Goal: Browse casually: Explore the website without a specific task or goal

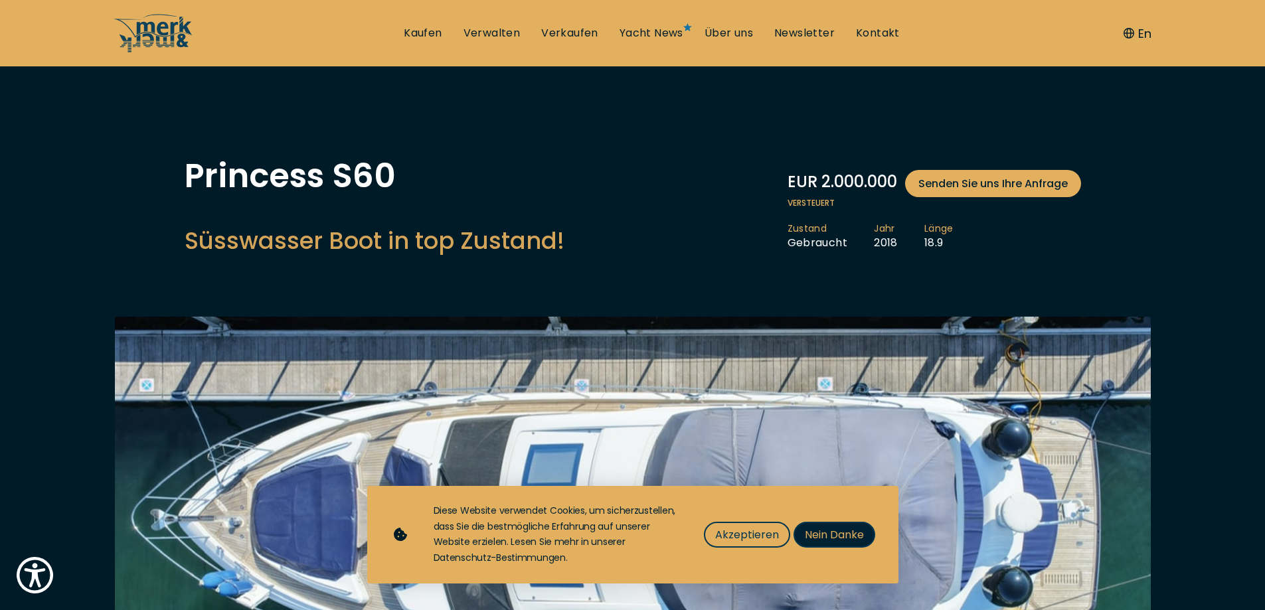
click at [829, 525] on button "Nein Danke" at bounding box center [835, 535] width 82 height 26
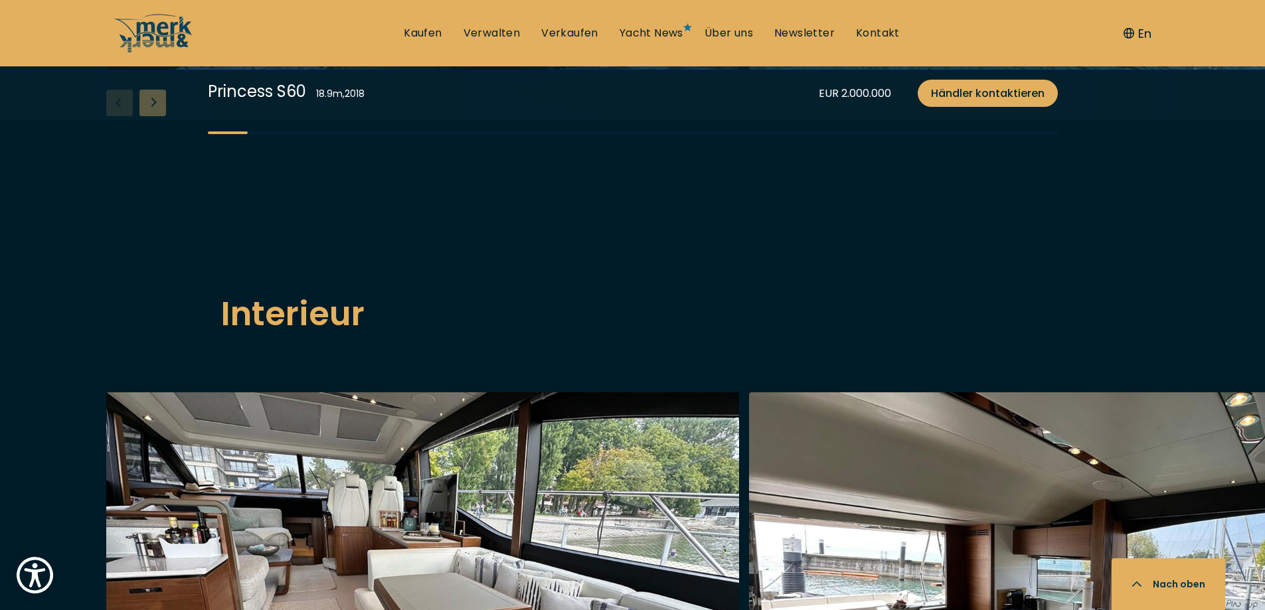
scroll to position [2391, 0]
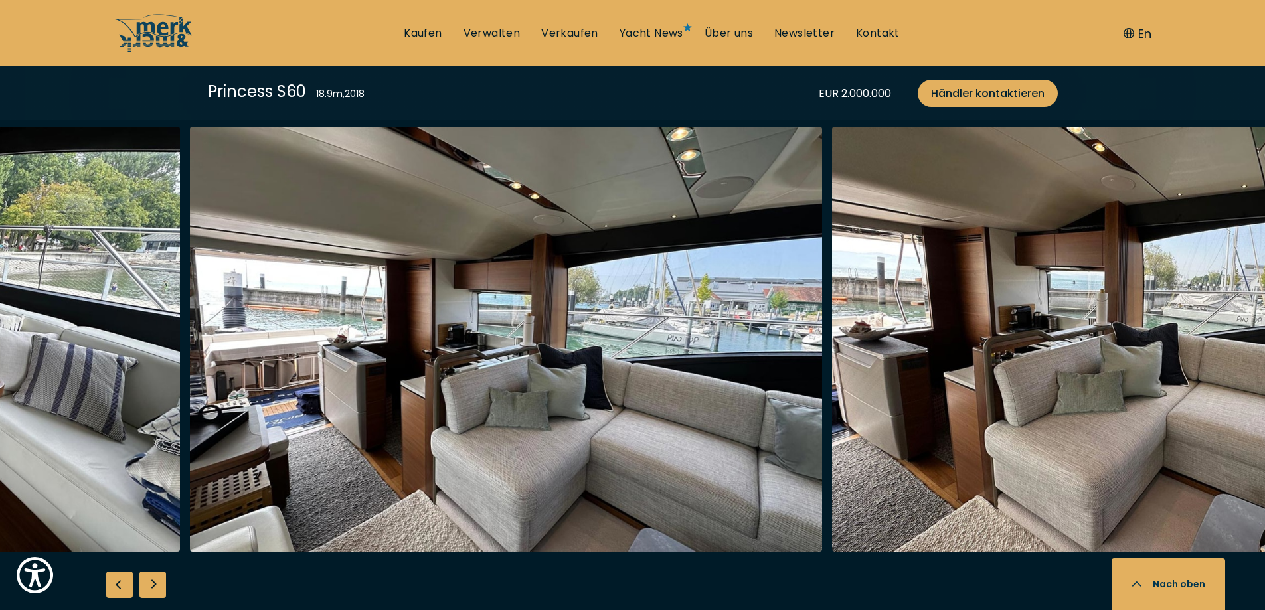
click at [330, 314] on img "button" at bounding box center [506, 339] width 633 height 425
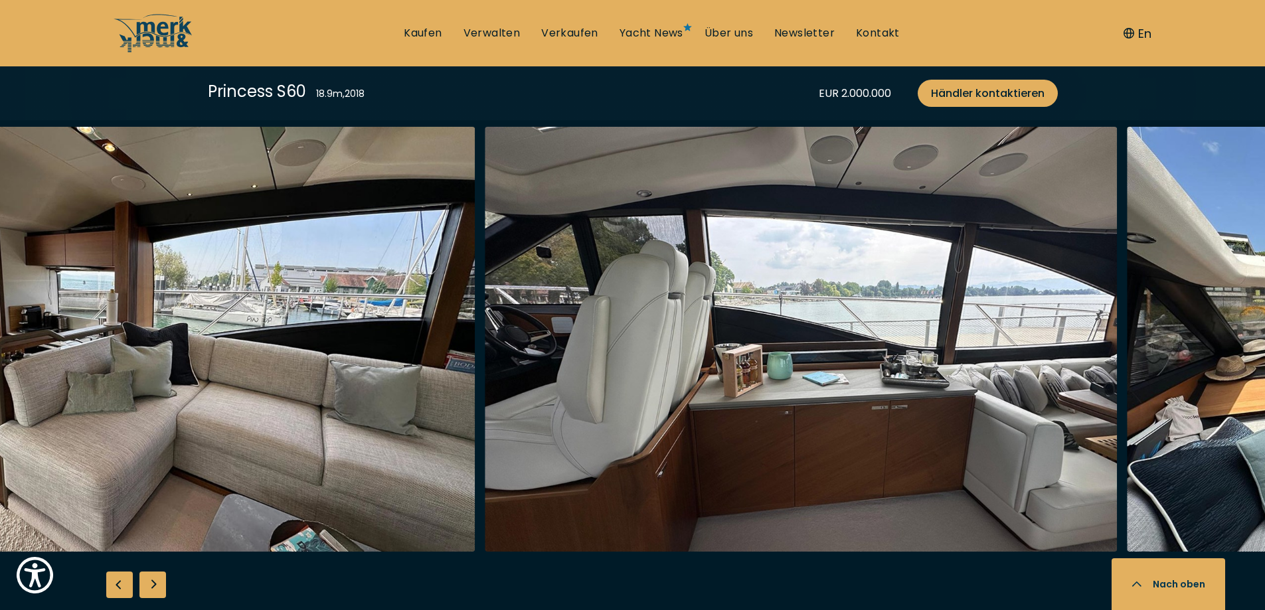
click at [71, 332] on img "button" at bounding box center [158, 339] width 633 height 425
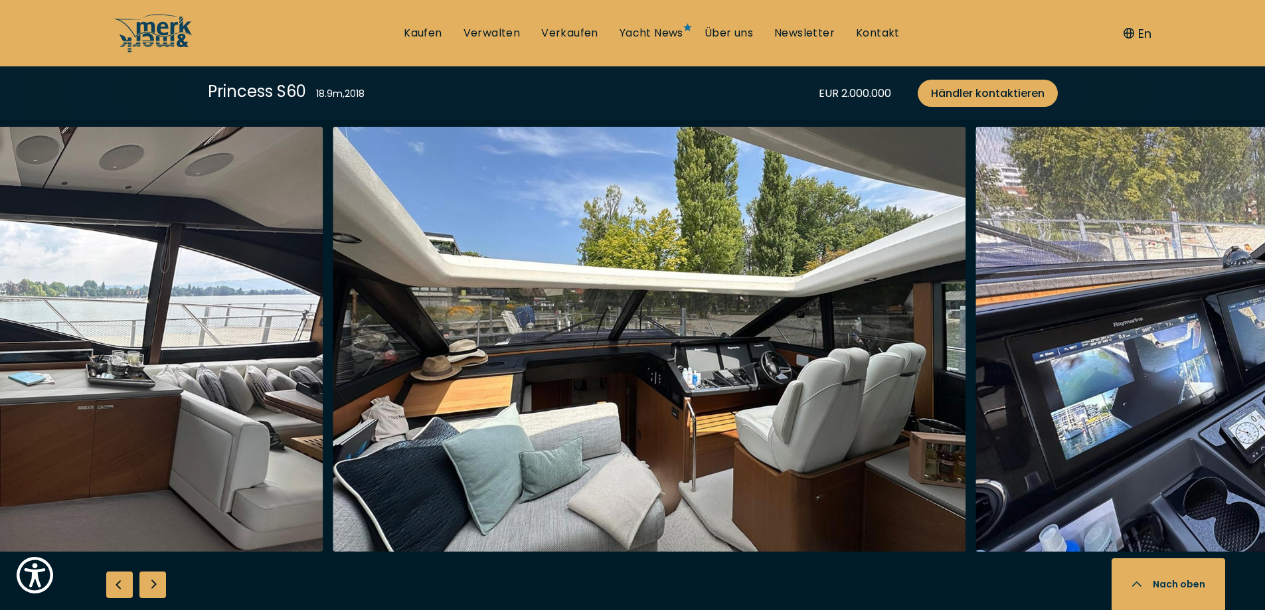
click at [0, 282] on img "button" at bounding box center [7, 339] width 633 height 425
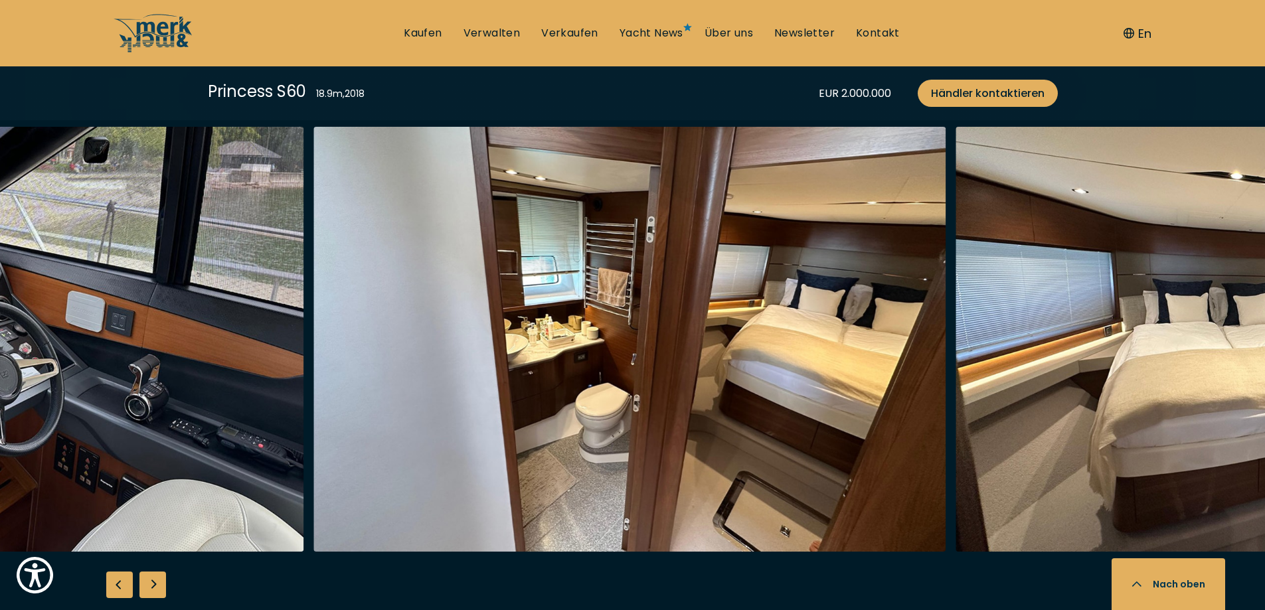
click at [364, 346] on img "button" at bounding box center [629, 339] width 633 height 425
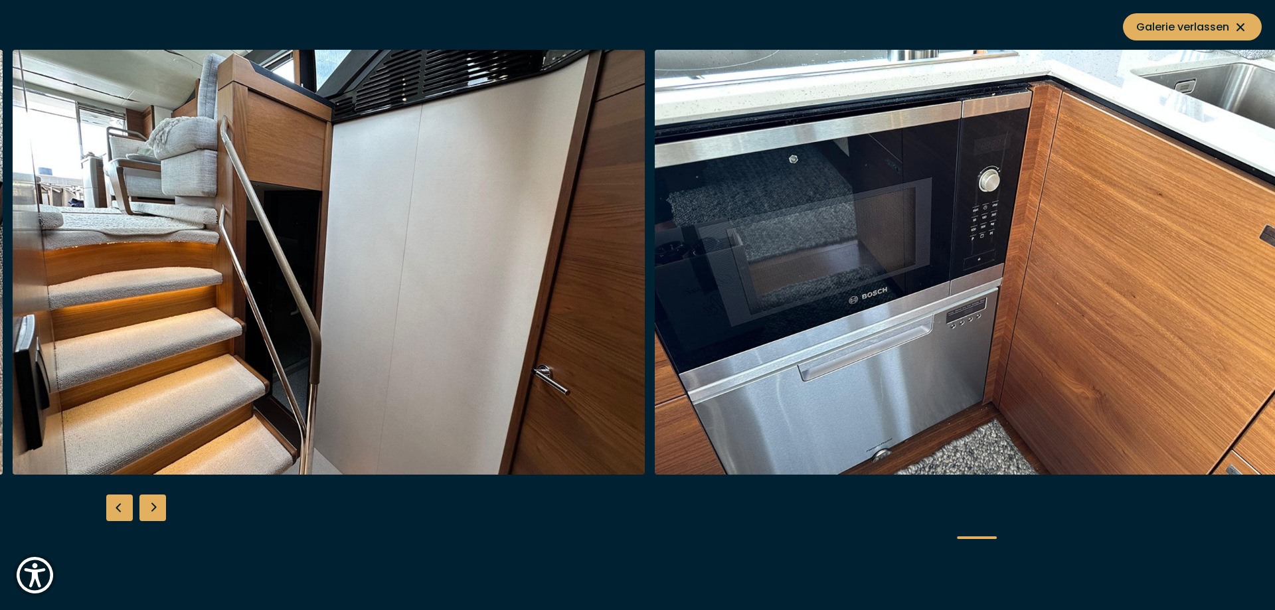
click at [129, 328] on img "button" at bounding box center [329, 262] width 633 height 425
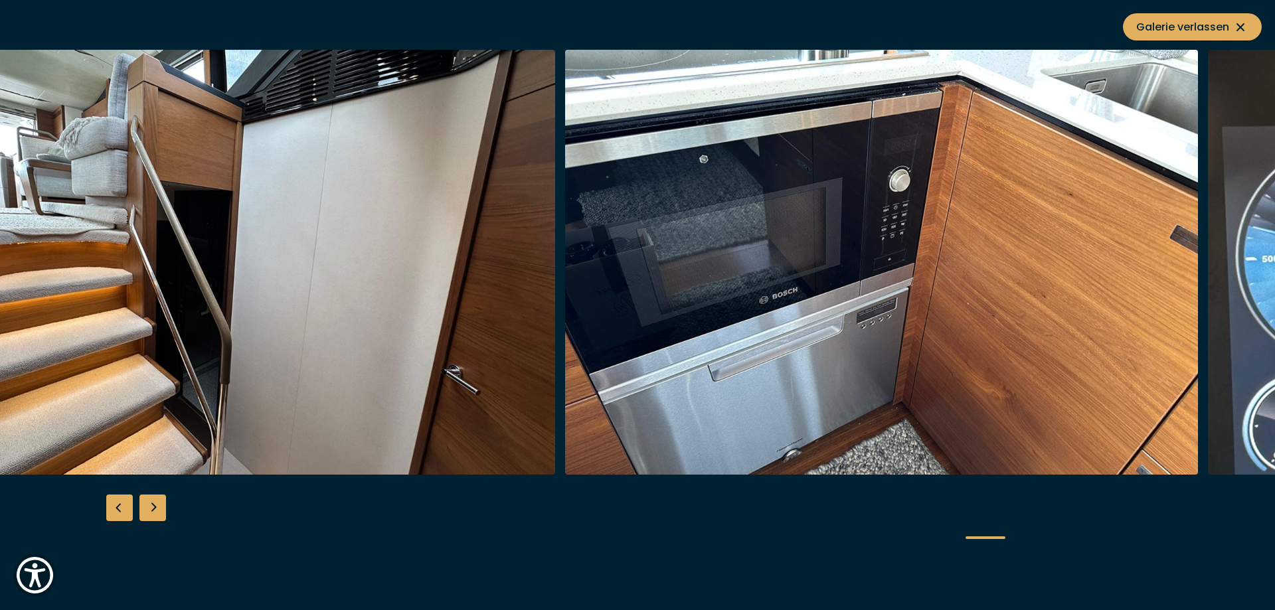
click at [914, 325] on img "button" at bounding box center [881, 262] width 633 height 425
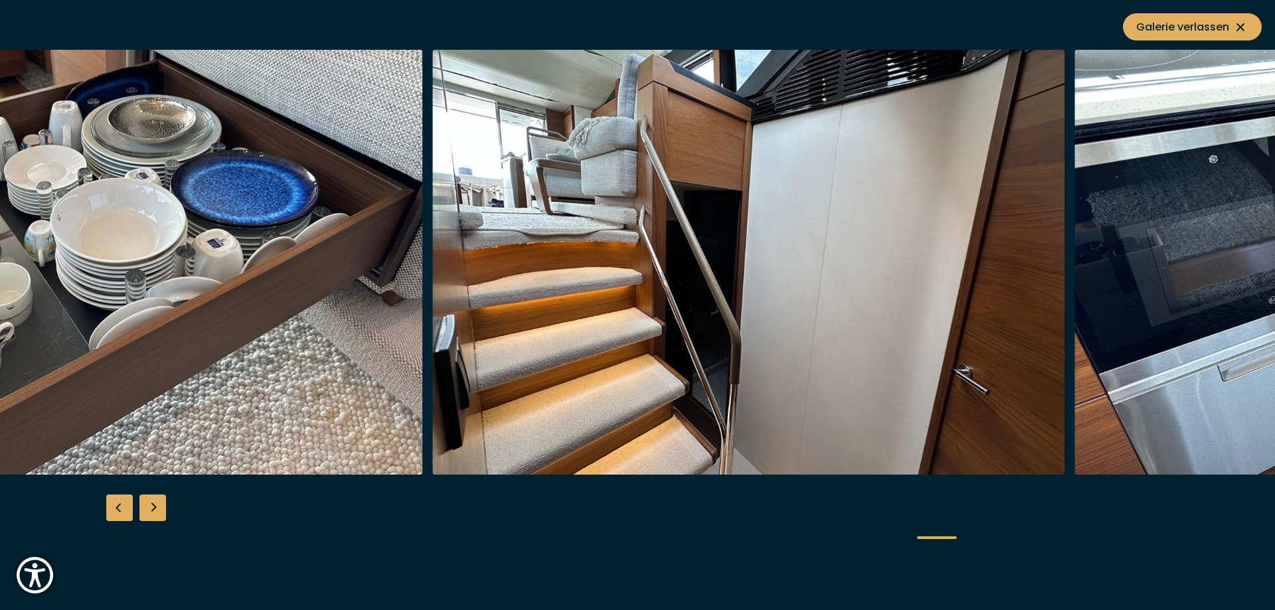
click at [1053, 328] on img "button" at bounding box center [748, 262] width 633 height 425
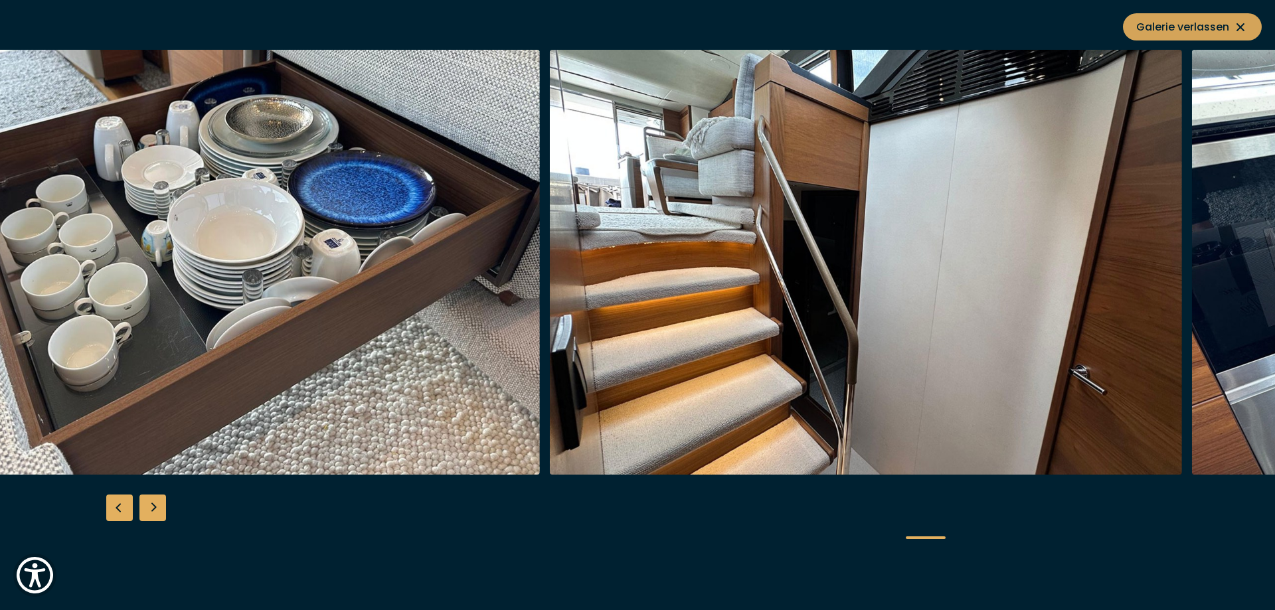
click at [1237, 25] on icon at bounding box center [1241, 27] width 16 height 16
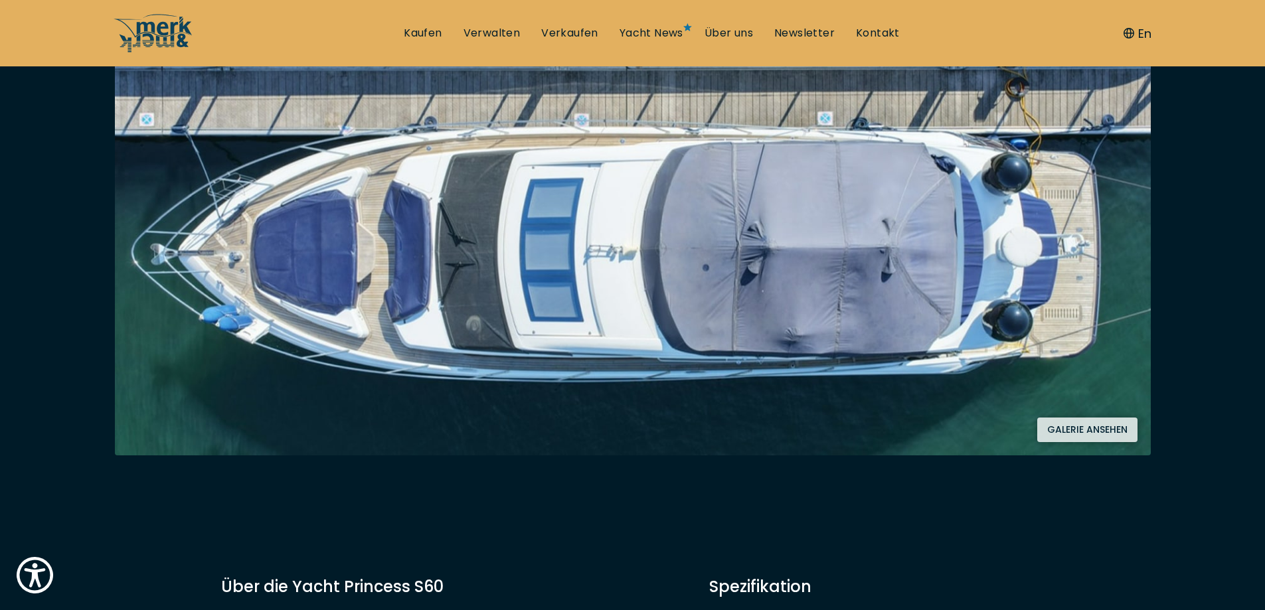
scroll to position [0, 0]
